Goal: Task Accomplishment & Management: Manage account settings

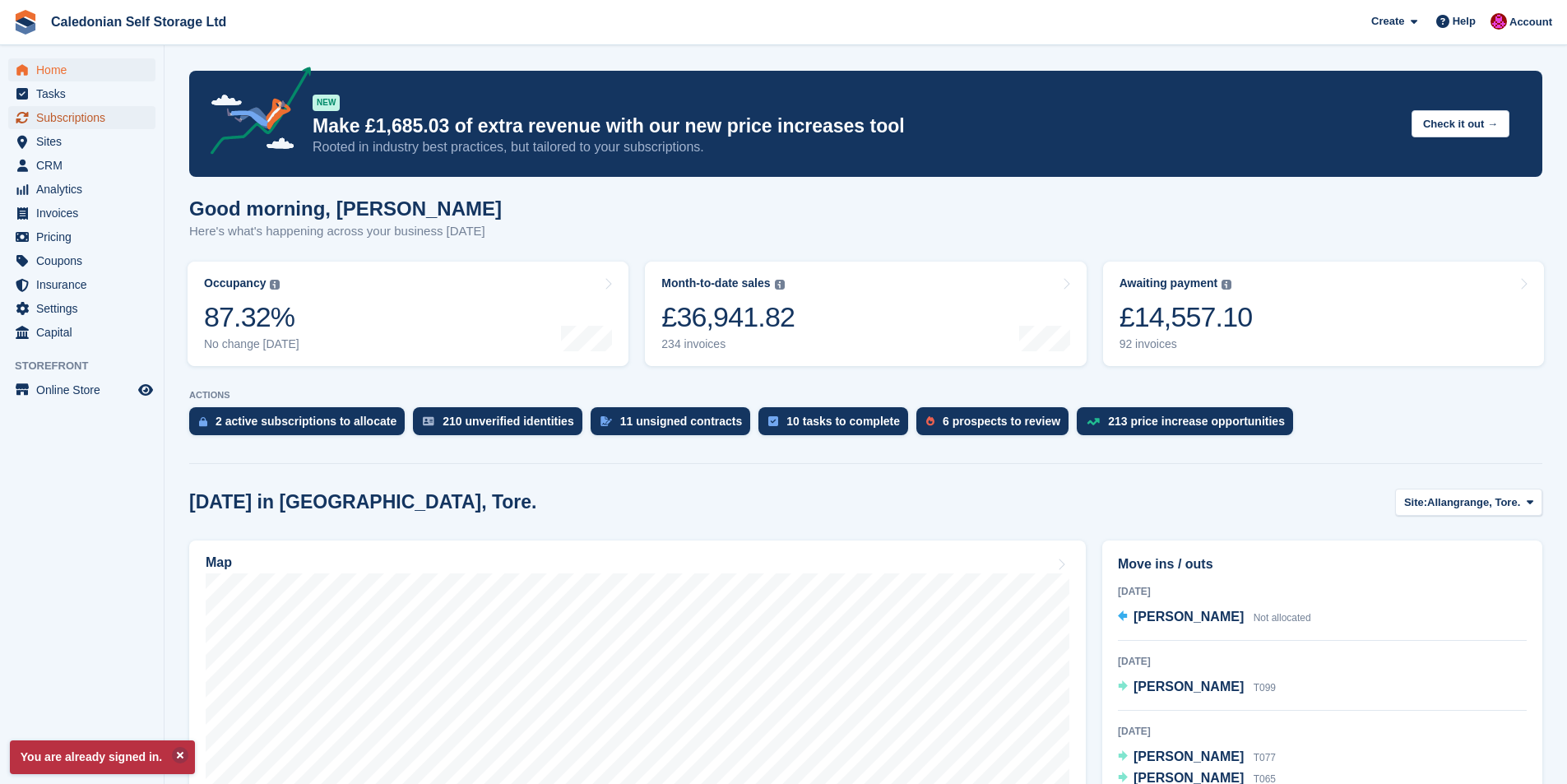
click at [82, 118] on span "Subscriptions" at bounding box center [86, 117] width 99 height 23
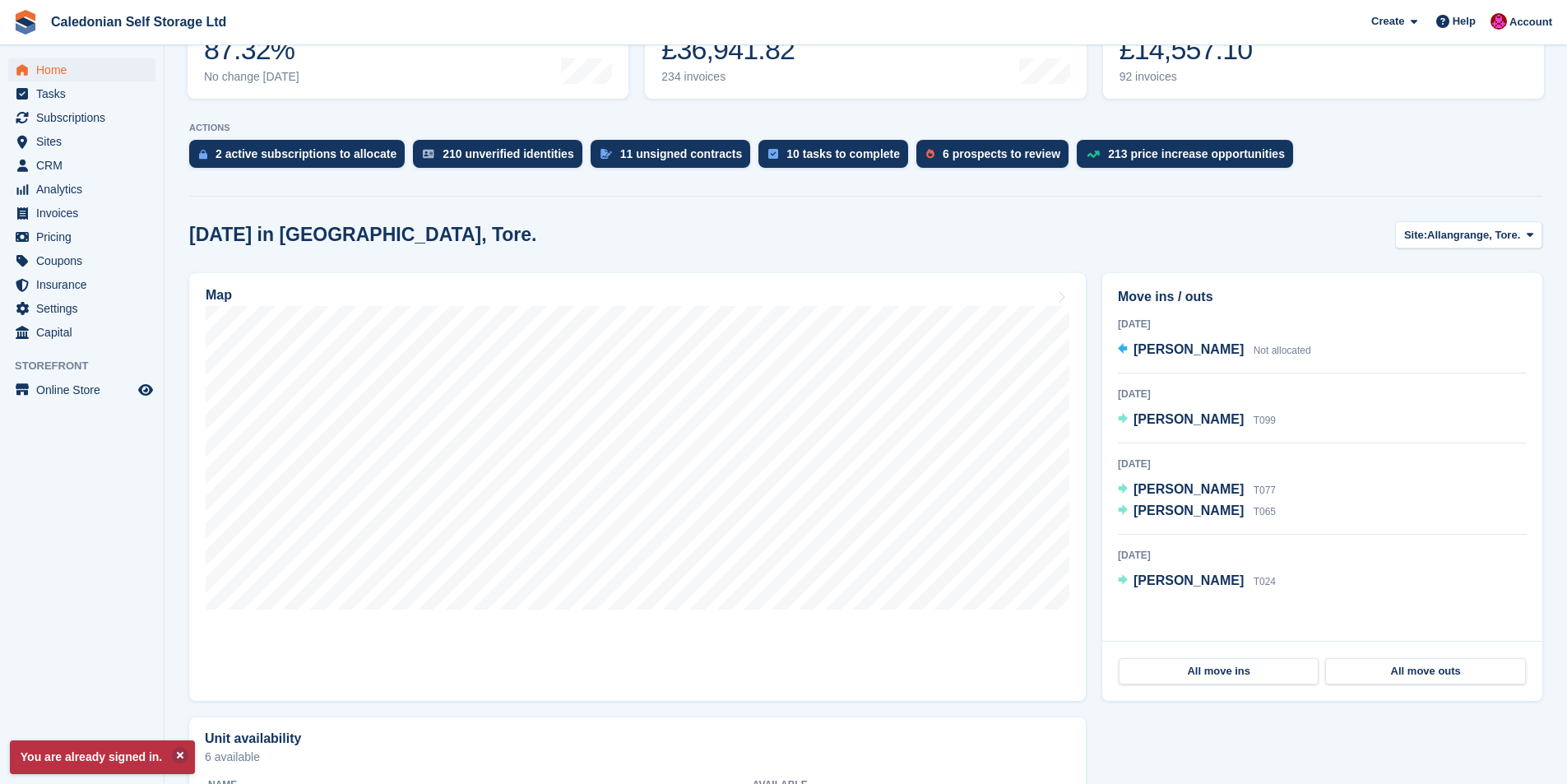
scroll to position [416, 0]
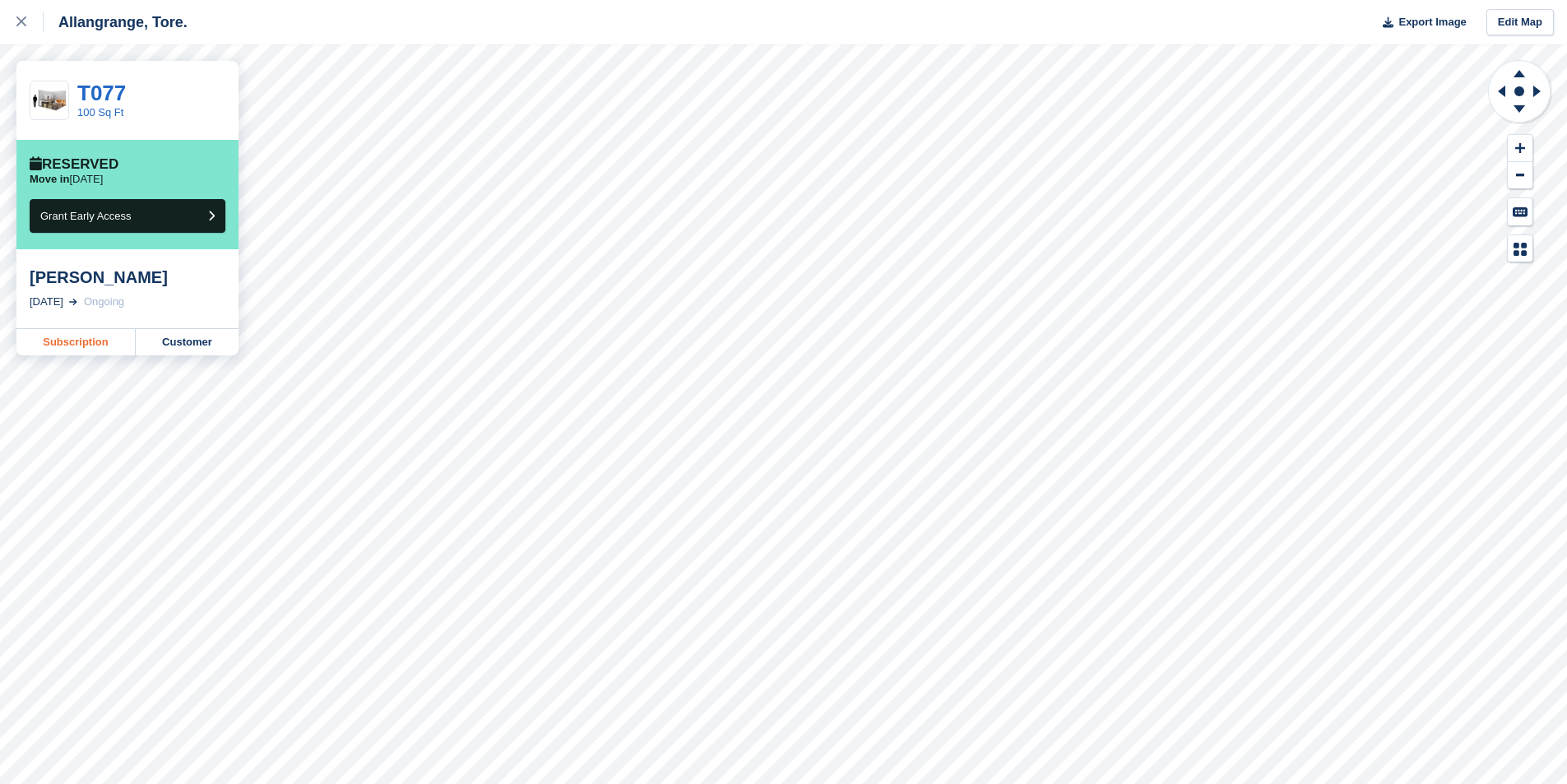
click at [71, 340] on link "Subscription" at bounding box center [75, 342] width 119 height 27
click at [81, 339] on link "Subscription" at bounding box center [75, 342] width 119 height 27
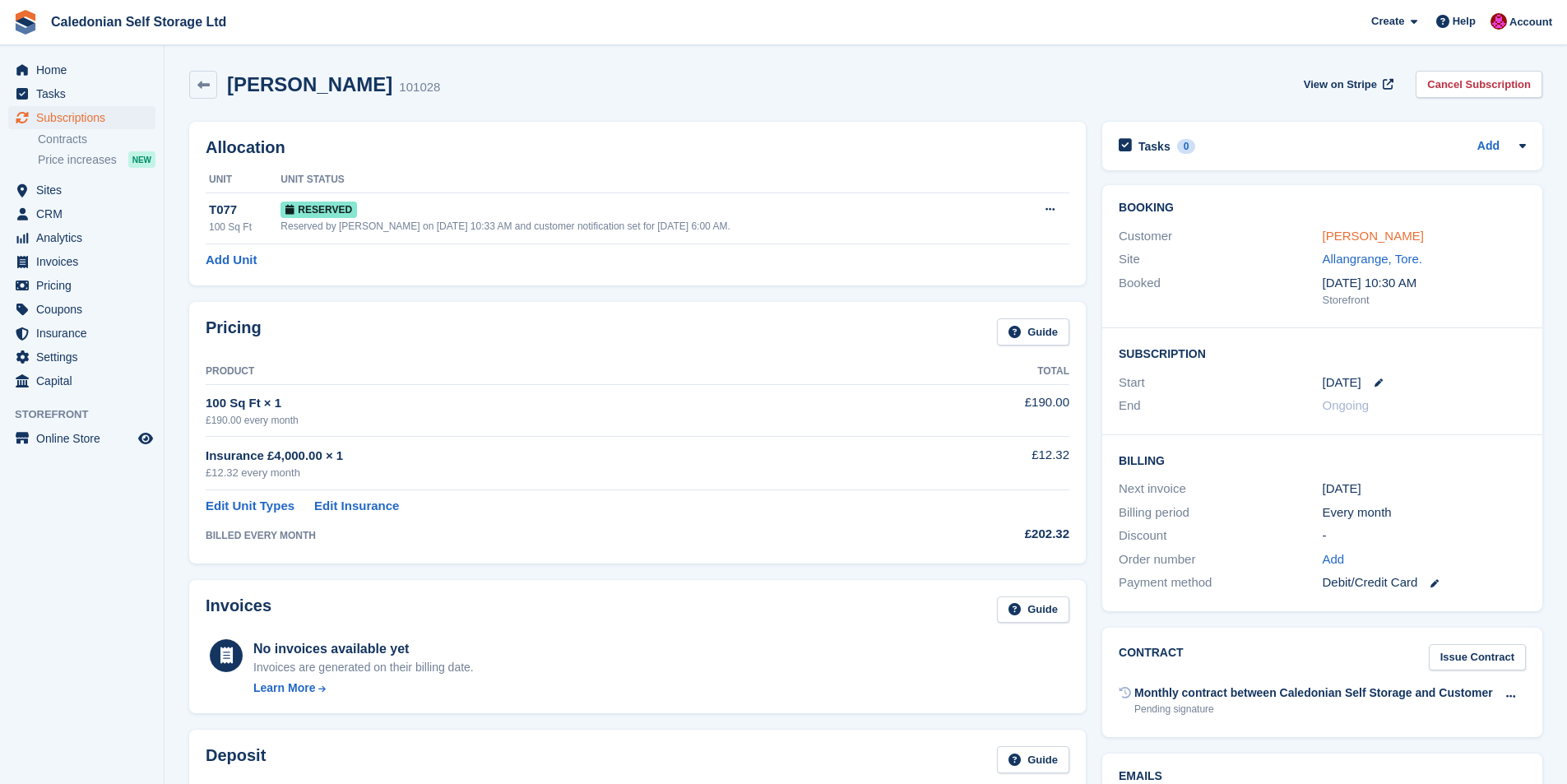
click at [1374, 235] on link "[PERSON_NAME]" at bounding box center [1374, 235] width 101 height 14
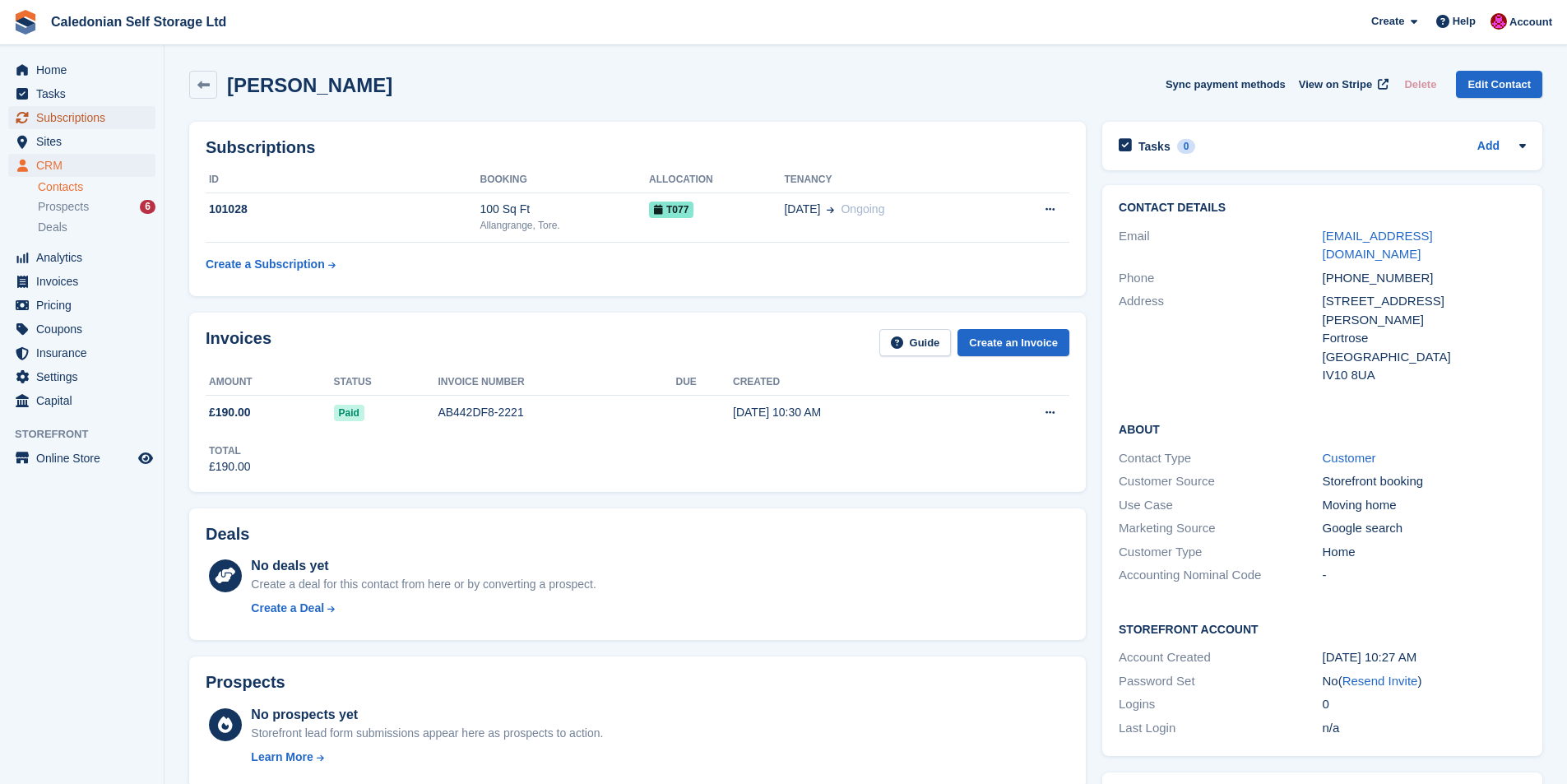
click at [60, 111] on span "Subscriptions" at bounding box center [86, 117] width 99 height 23
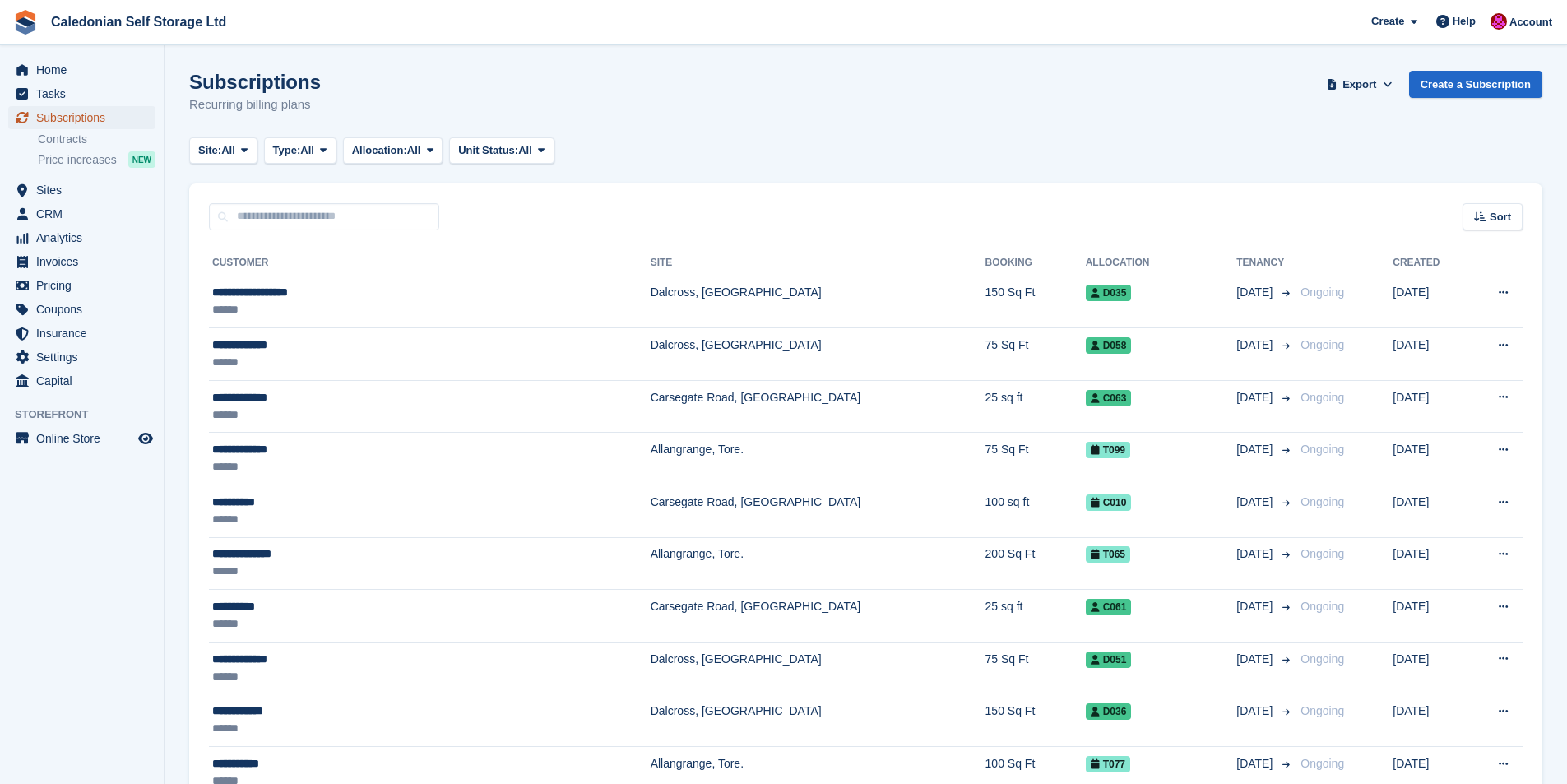
click at [67, 117] on span "Subscriptions" at bounding box center [86, 117] width 99 height 23
click at [40, 190] on span "Sites" at bounding box center [86, 190] width 99 height 23
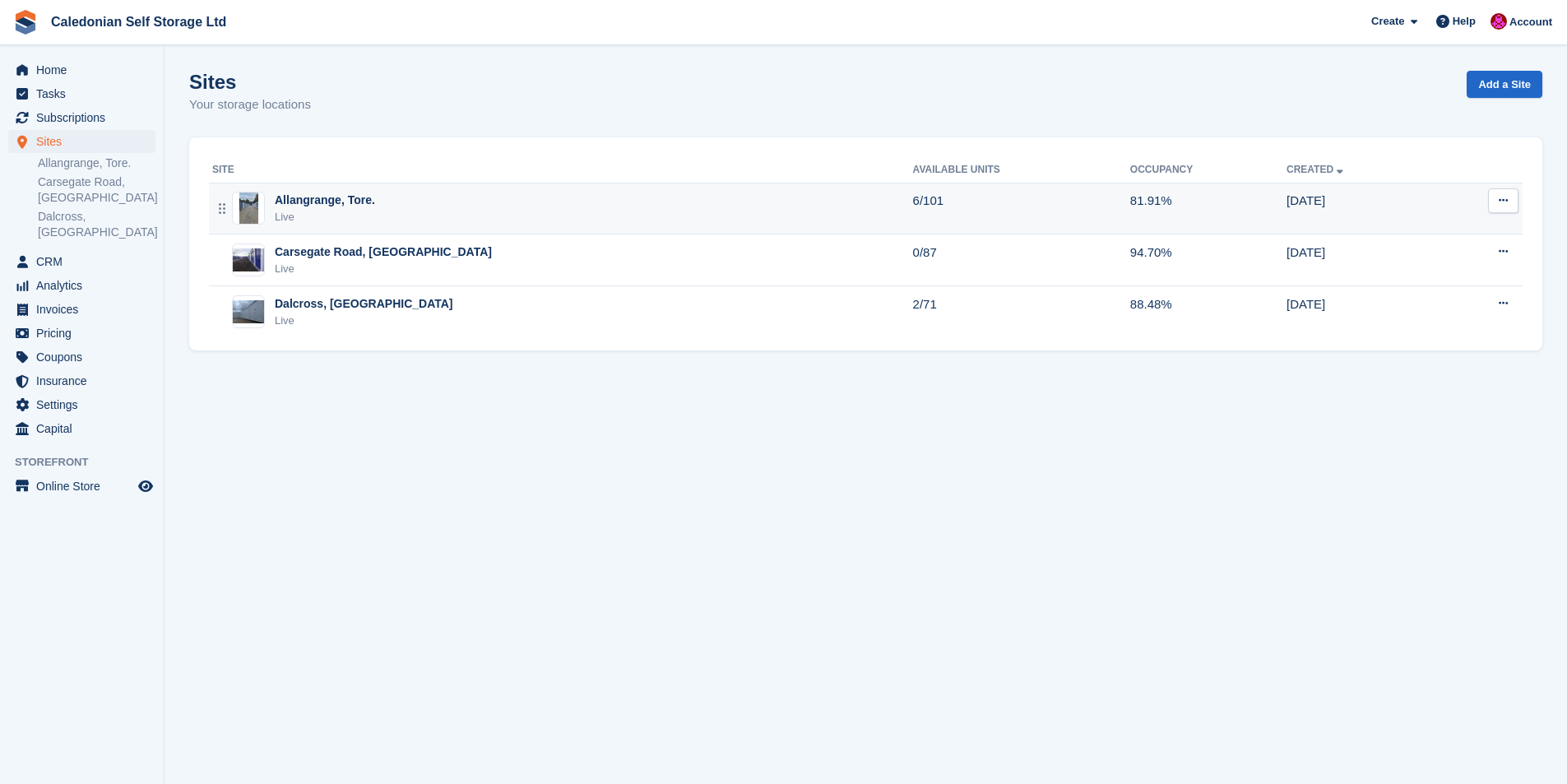
click at [289, 200] on div "Allangrange, Tore." at bounding box center [324, 200] width 100 height 17
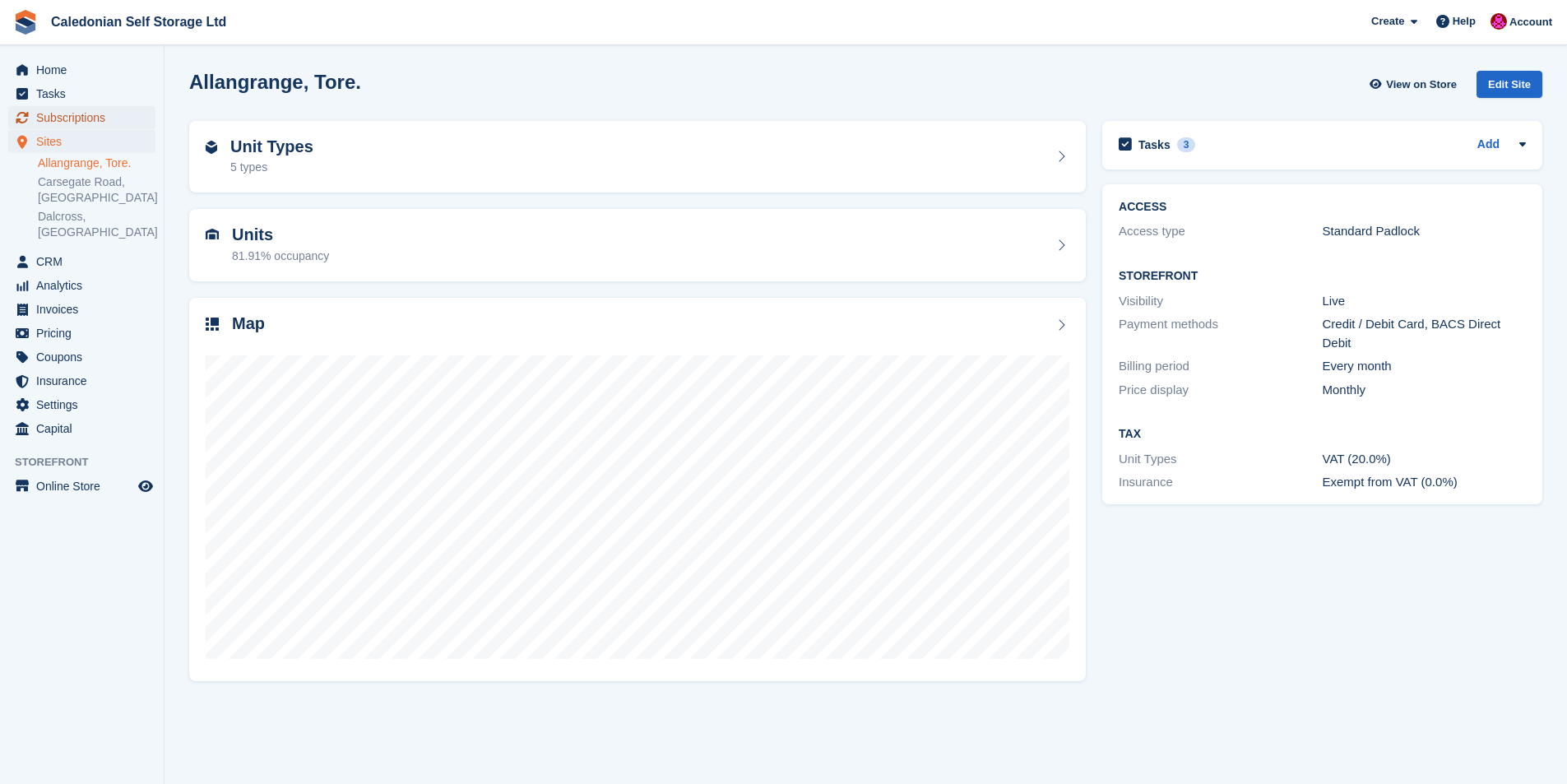
click at [79, 116] on span "Subscriptions" at bounding box center [86, 117] width 99 height 23
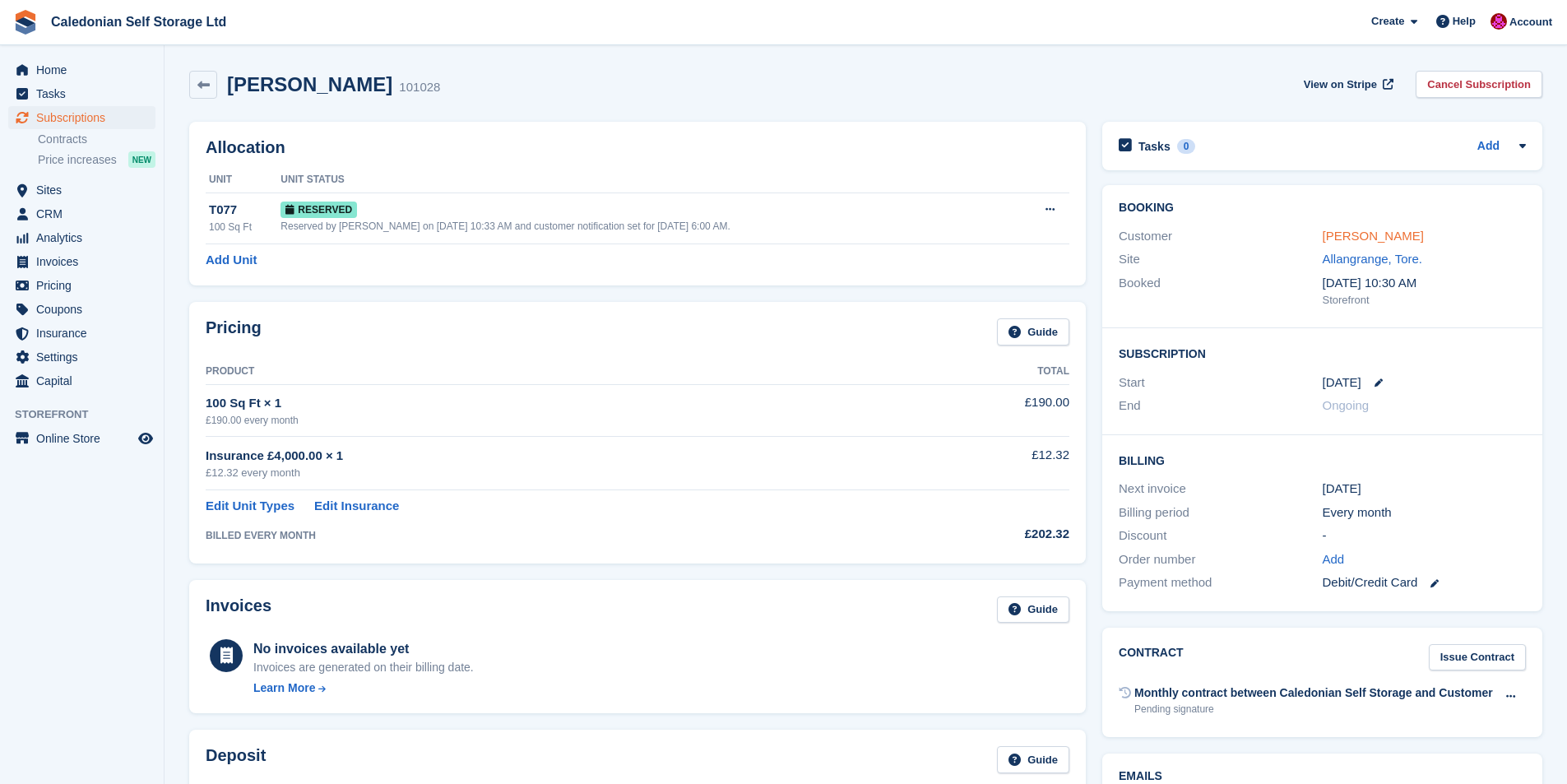
click at [1355, 243] on link "[PERSON_NAME]" at bounding box center [1374, 235] width 101 height 14
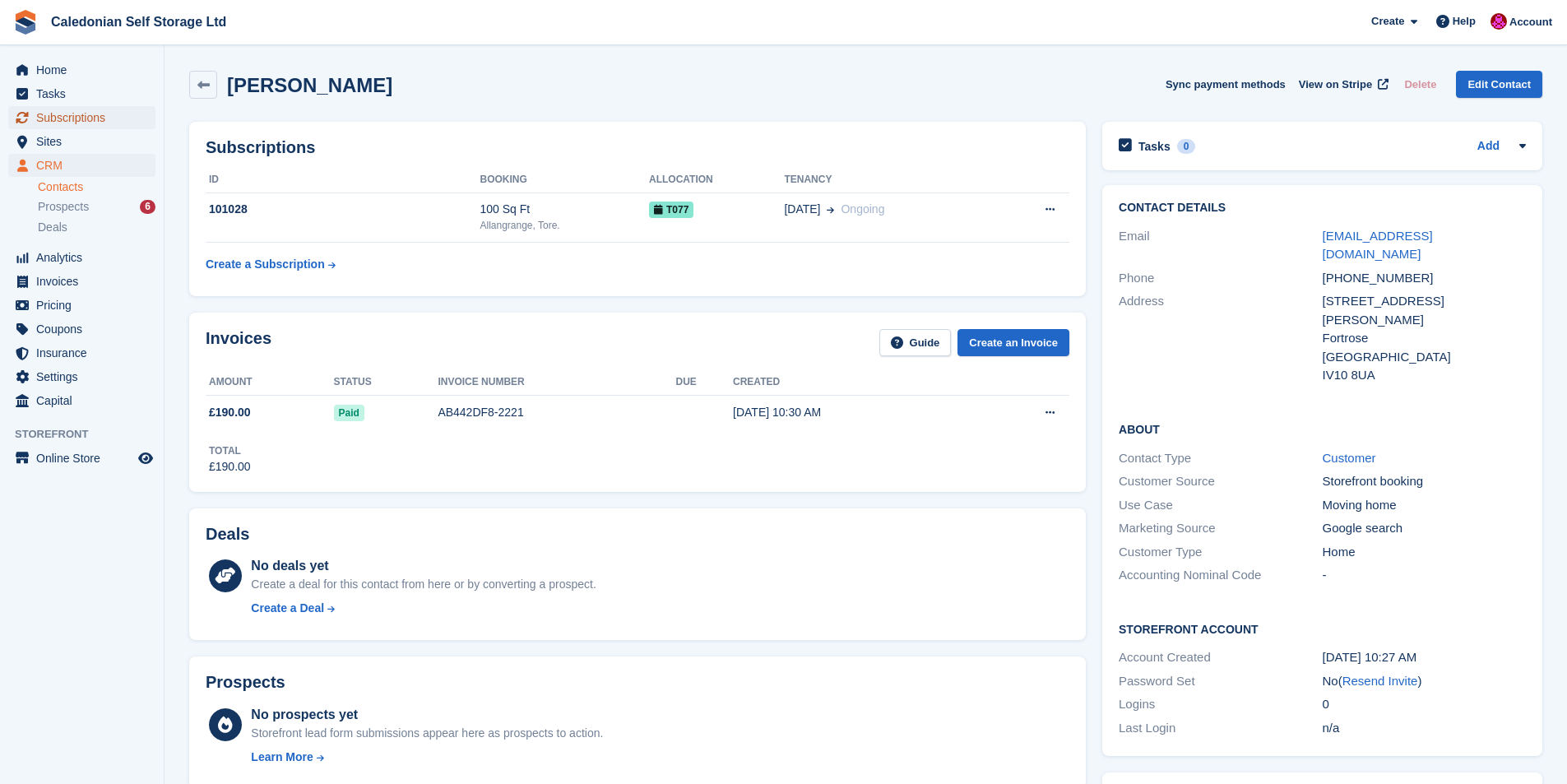
click at [53, 118] on span "Subscriptions" at bounding box center [86, 117] width 99 height 23
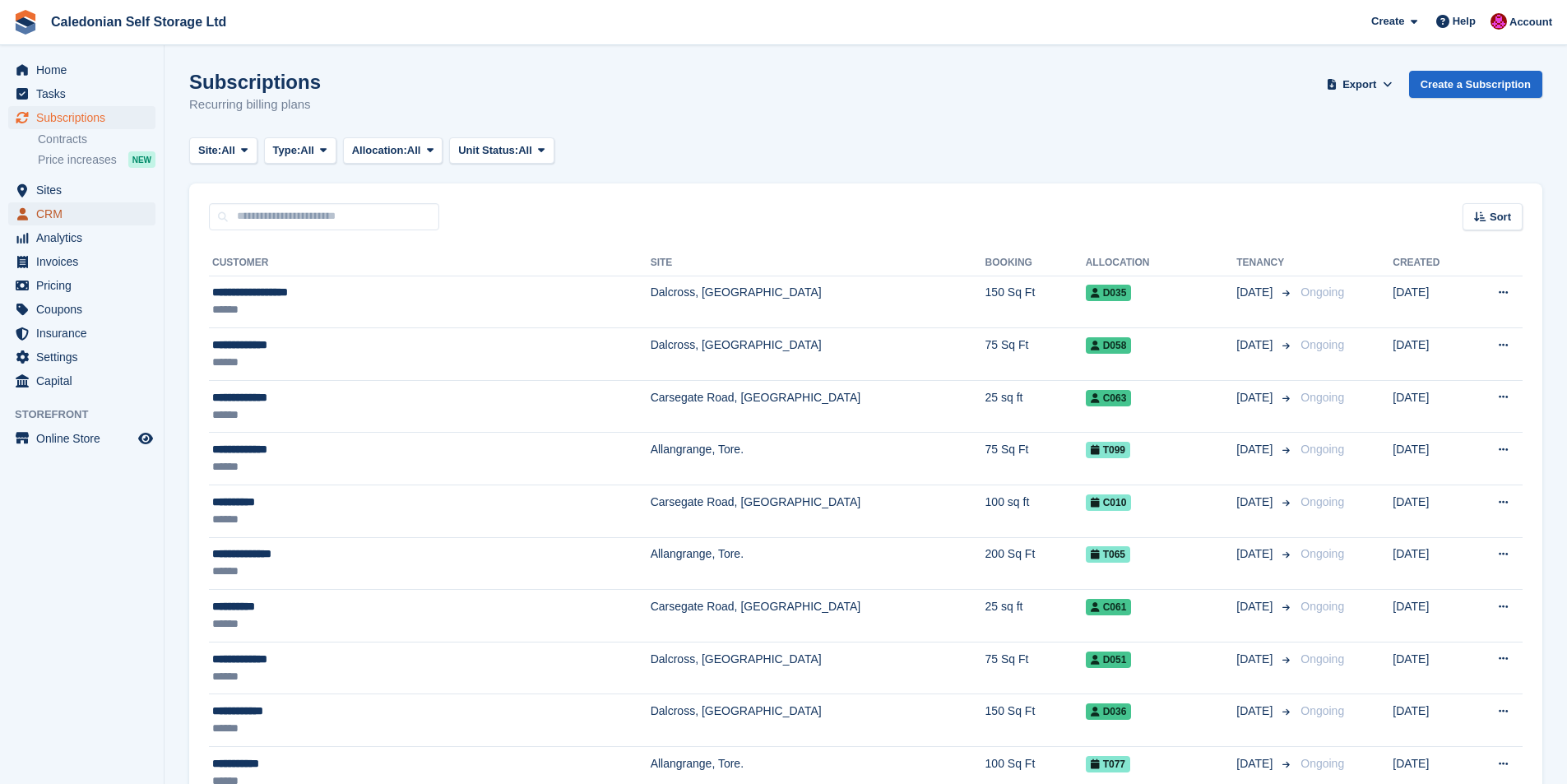
click at [51, 215] on span "CRM" at bounding box center [86, 213] width 99 height 23
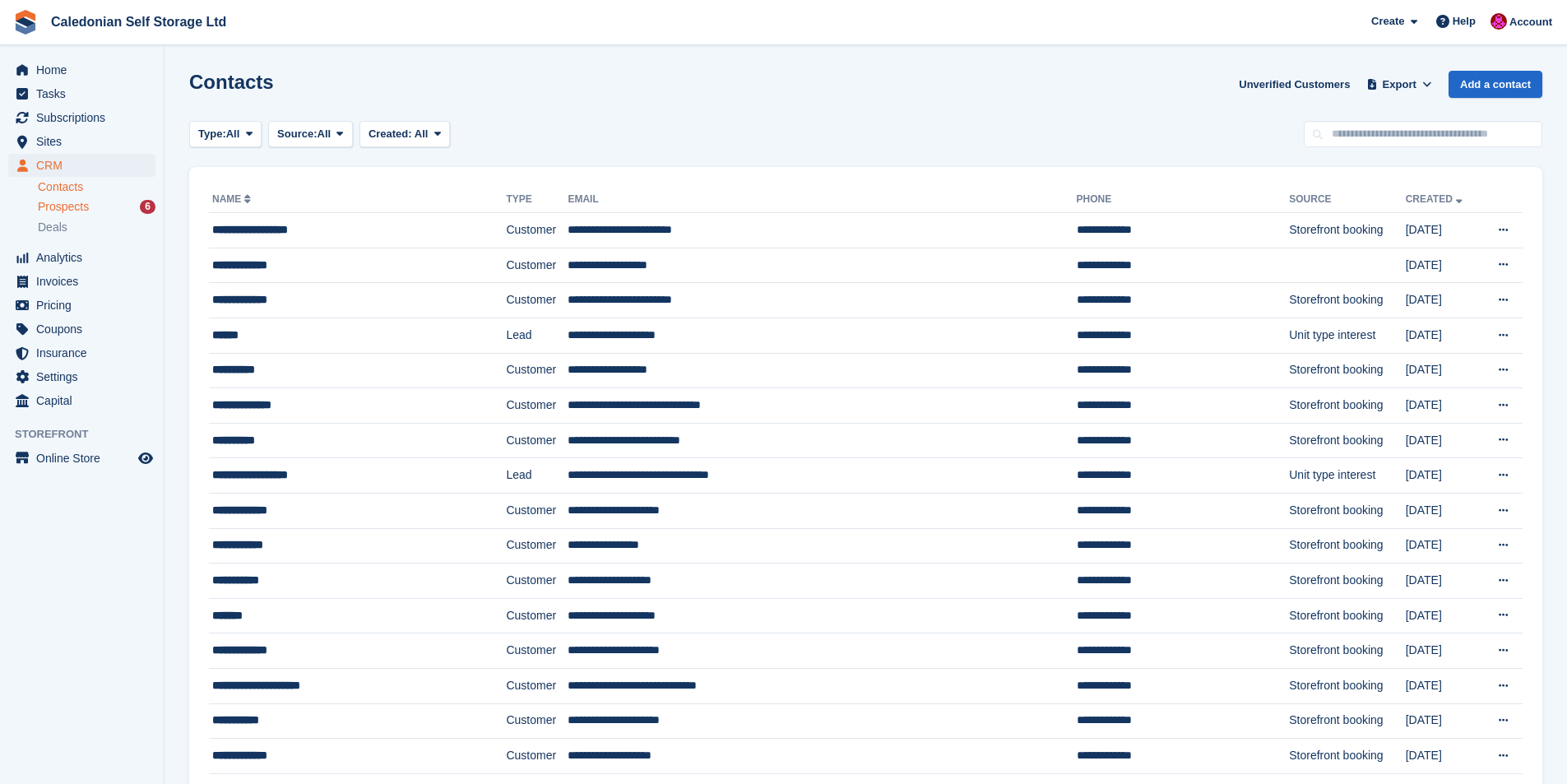
click at [75, 201] on span "Prospects" at bounding box center [64, 207] width 51 height 15
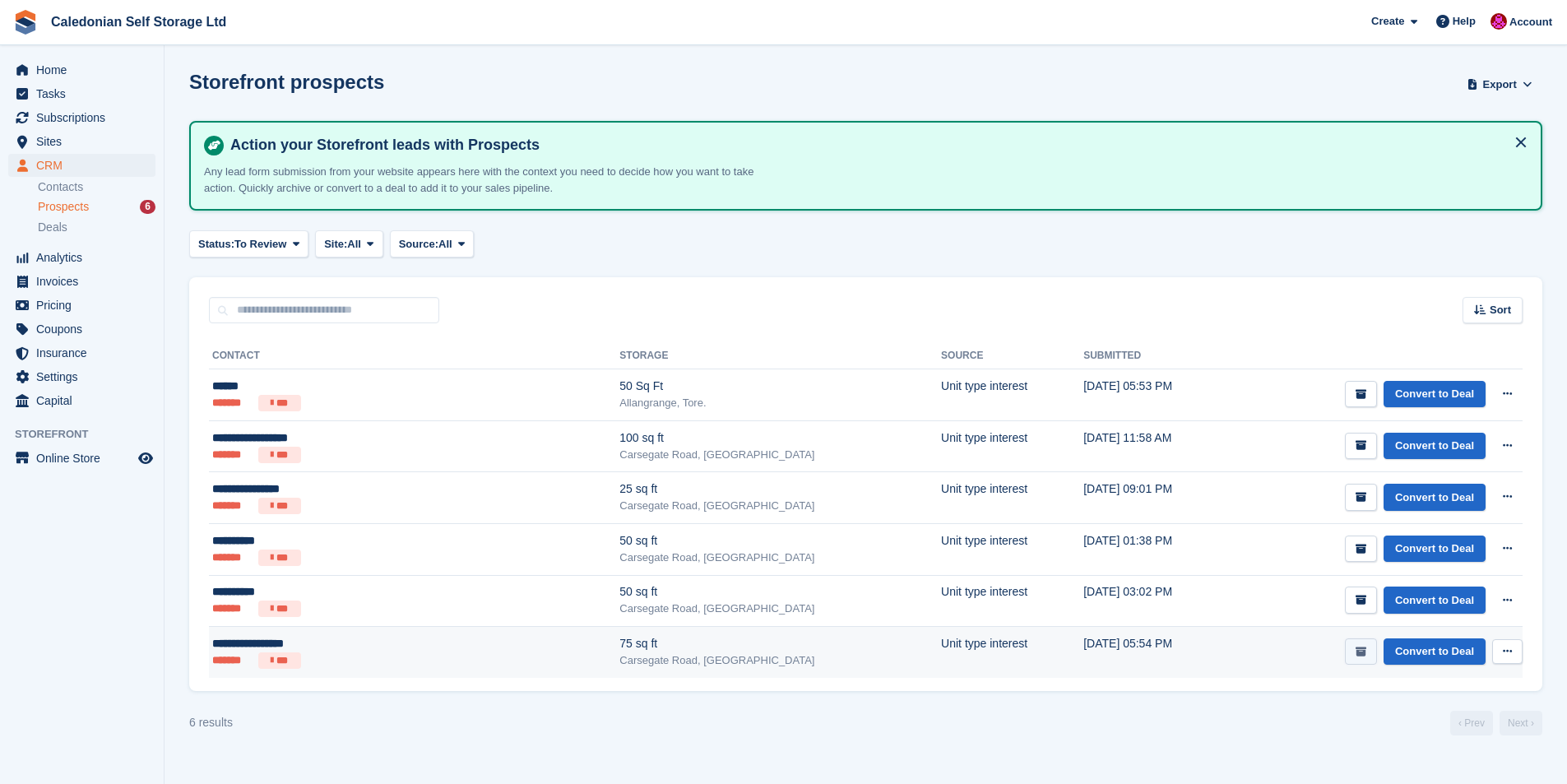
click at [1364, 650] on icon "submit" at bounding box center [1361, 651] width 10 height 10
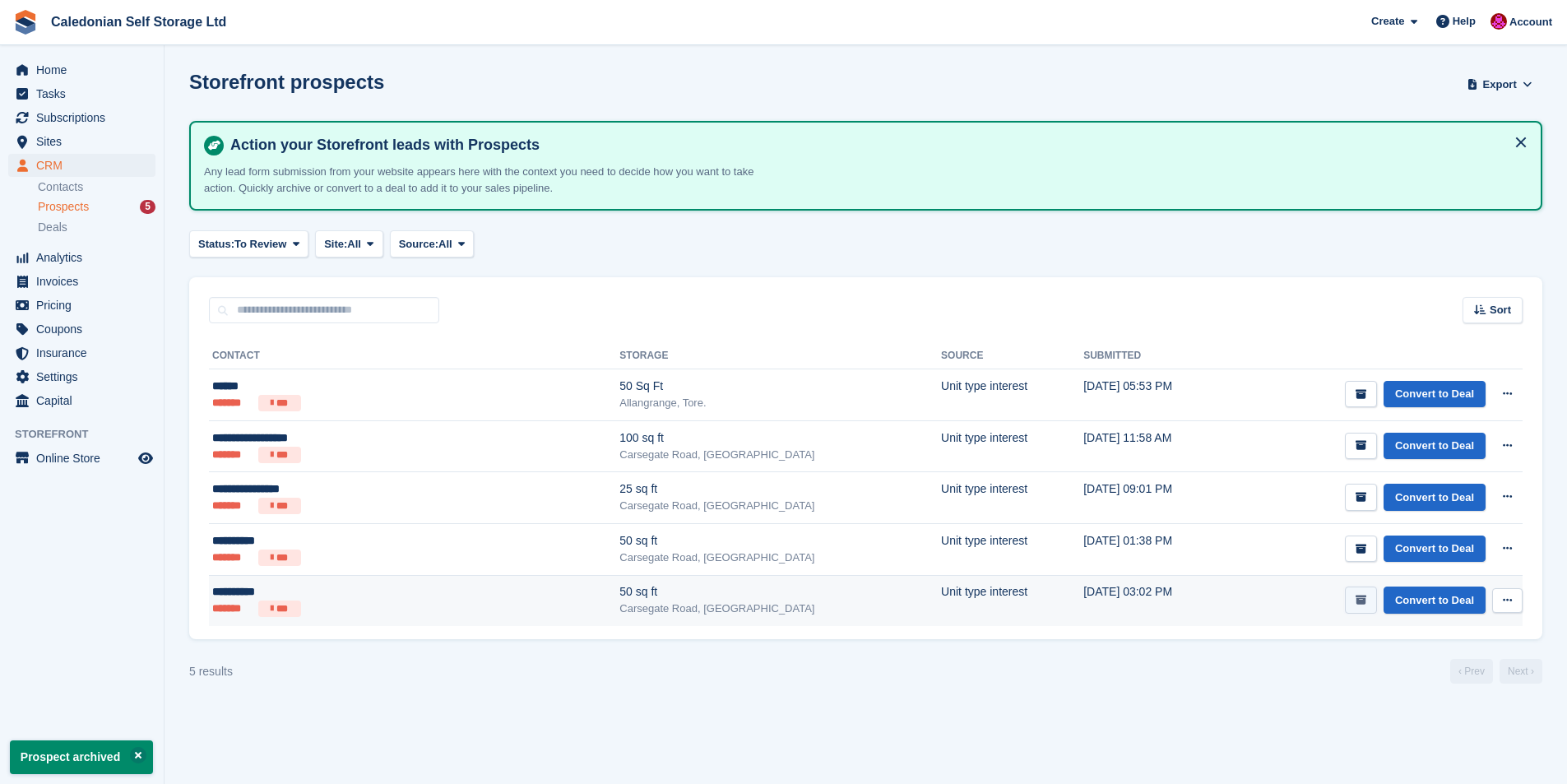
click at [1363, 601] on icon "submit" at bounding box center [1361, 599] width 10 height 10
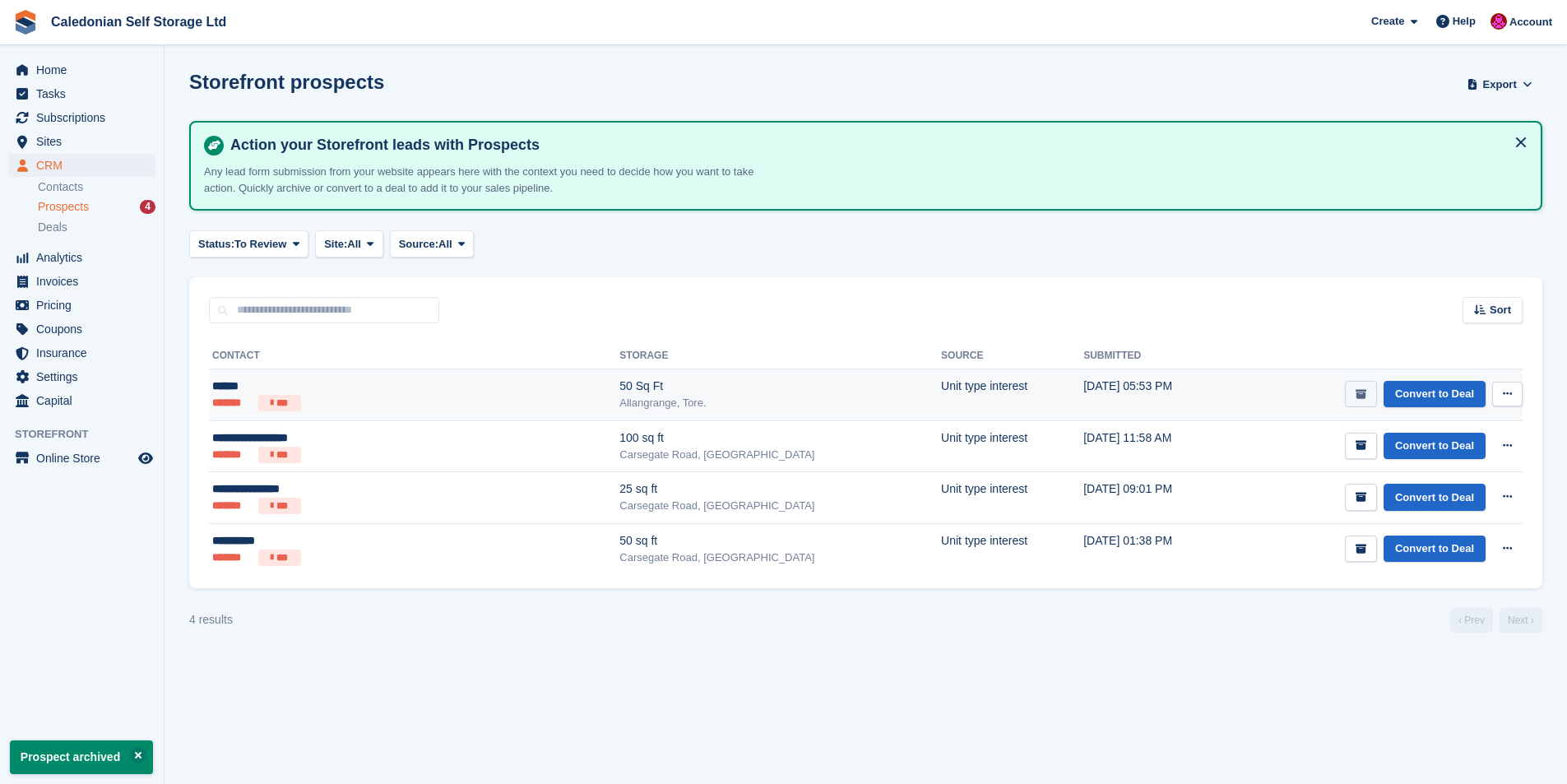
click at [1366, 392] on icon "submit" at bounding box center [1361, 393] width 10 height 10
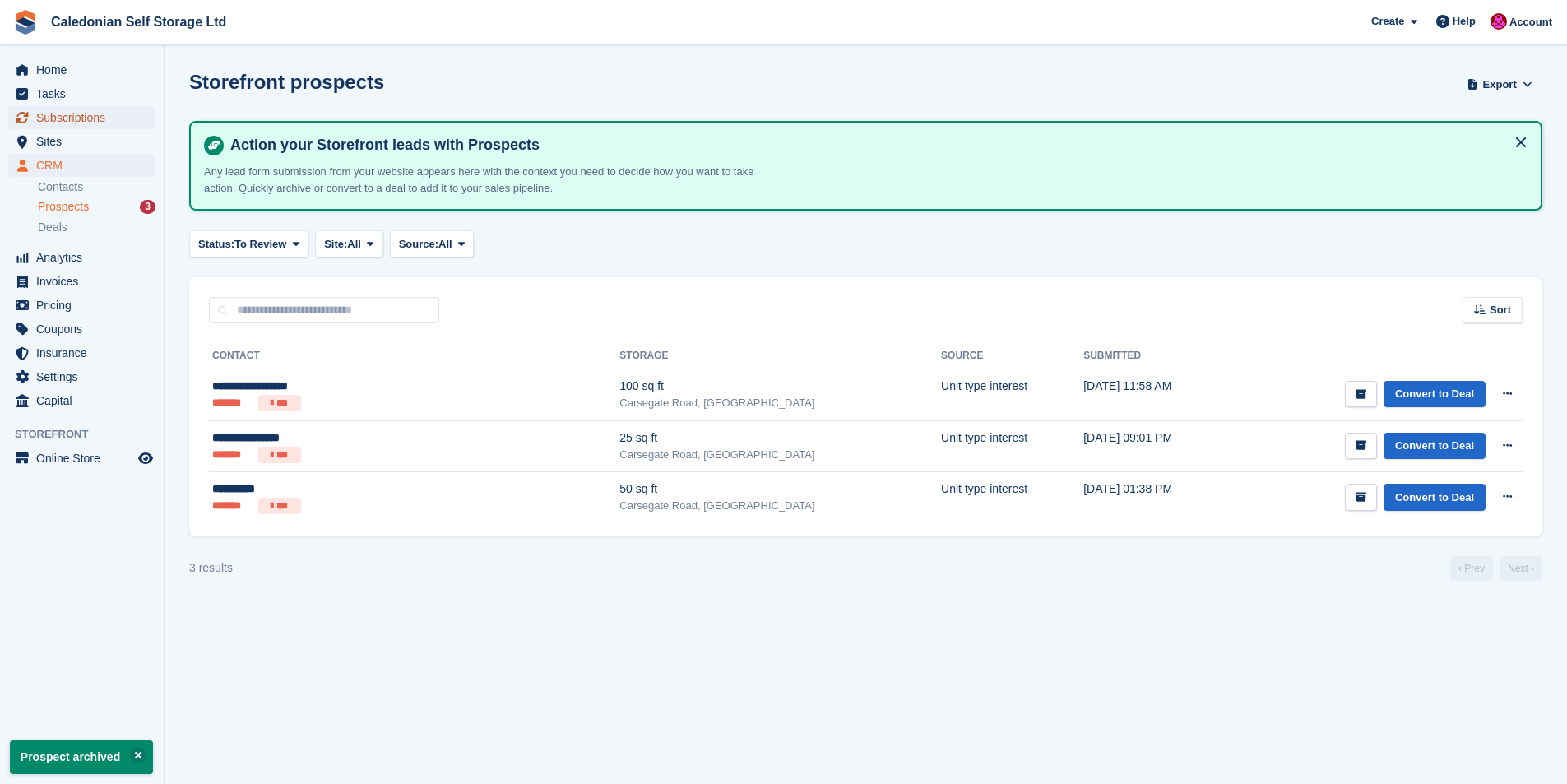
click at [63, 120] on span "Subscriptions" at bounding box center [86, 117] width 99 height 23
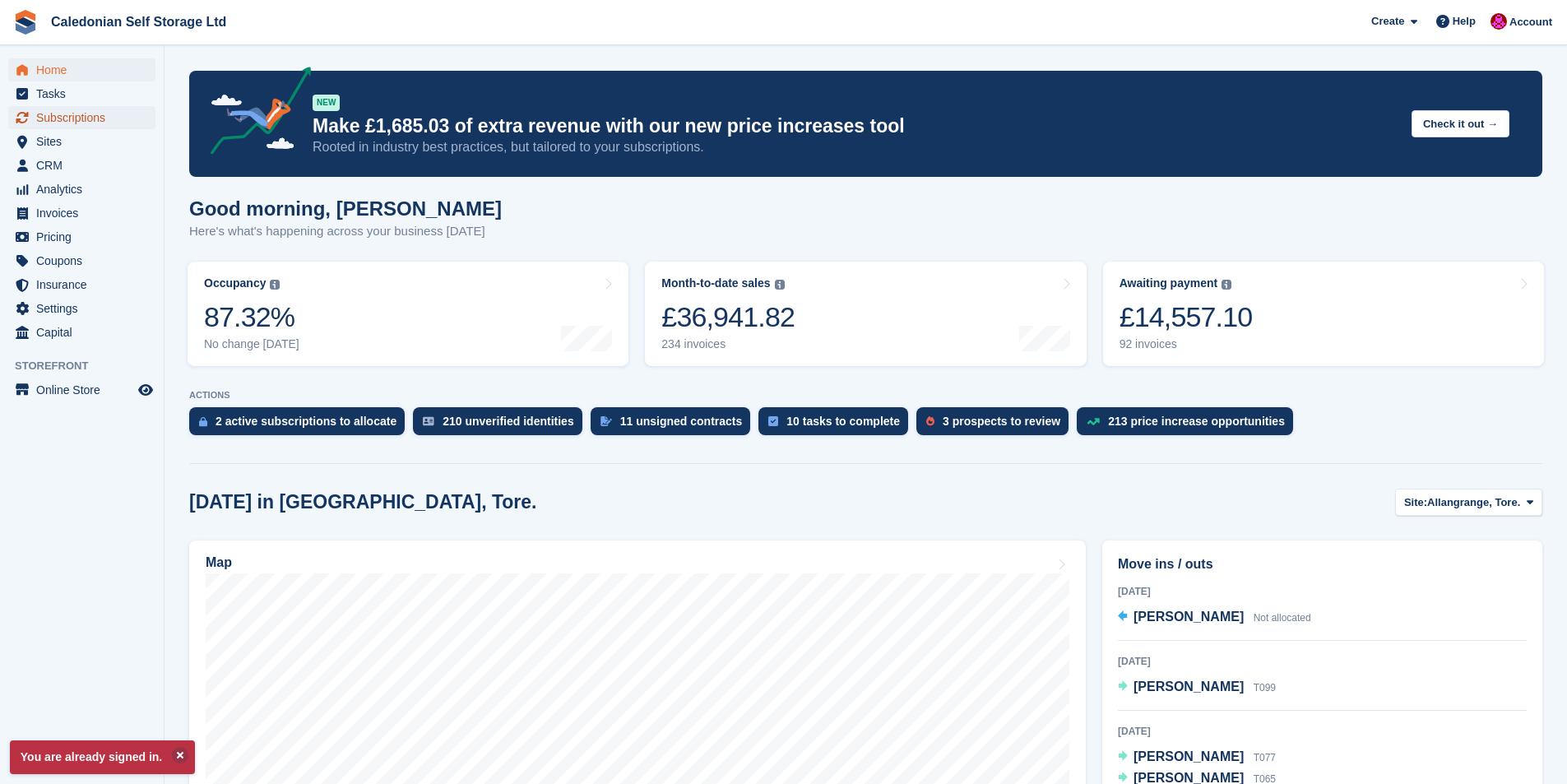
click at [74, 115] on span "Subscriptions" at bounding box center [86, 117] width 99 height 23
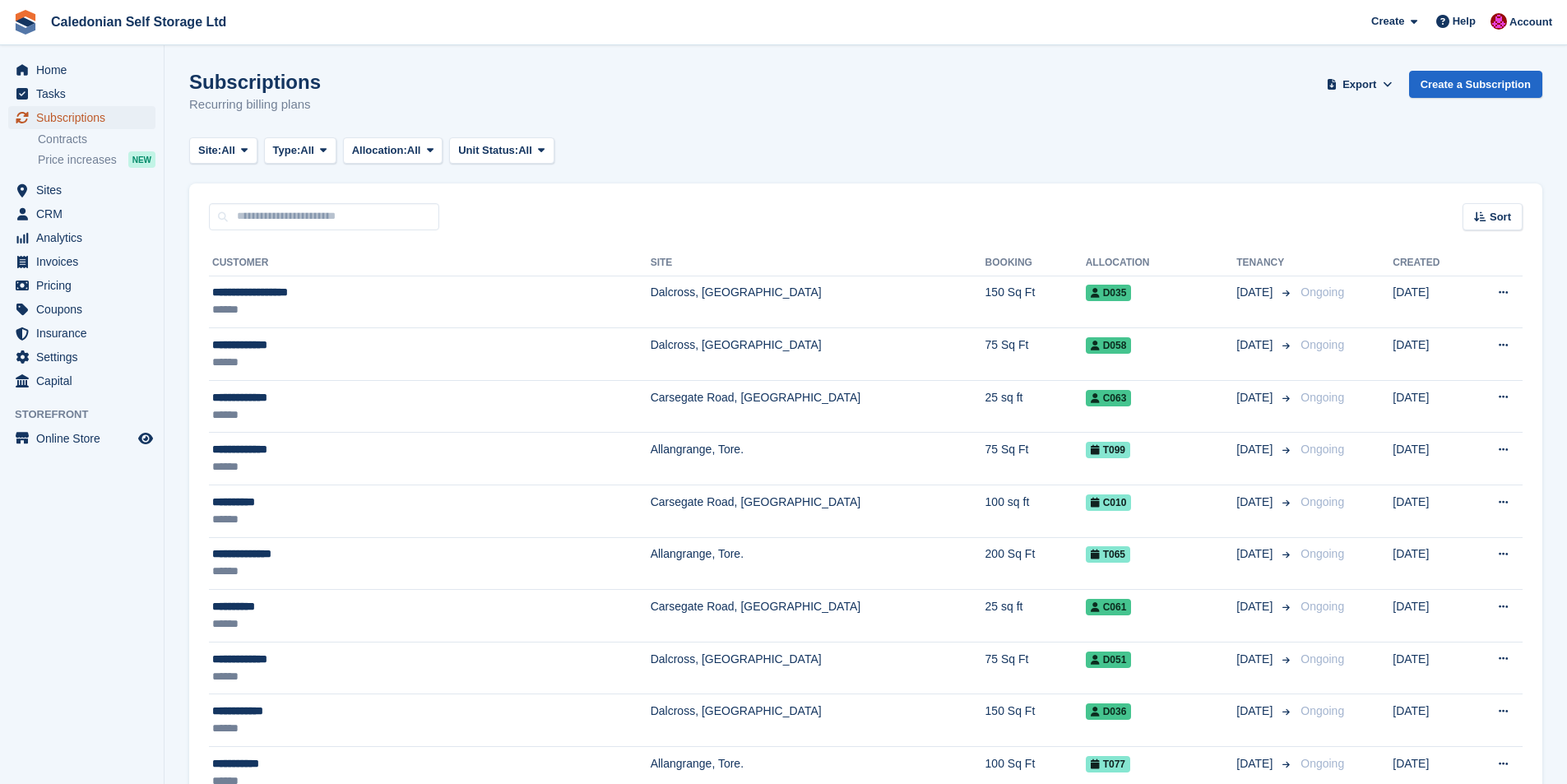
click at [68, 117] on span "Subscriptions" at bounding box center [86, 117] width 99 height 23
